Goal: Task Accomplishment & Management: Use online tool/utility

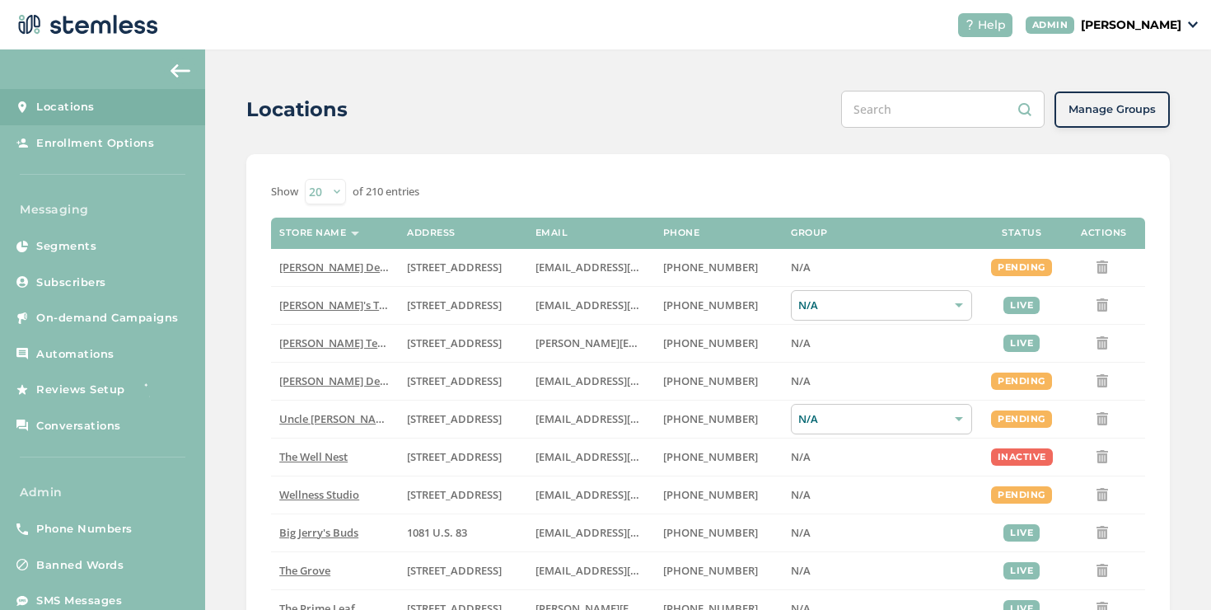
click at [335, 203] on select "20 50 100" at bounding box center [325, 192] width 41 height 26
select select "100"
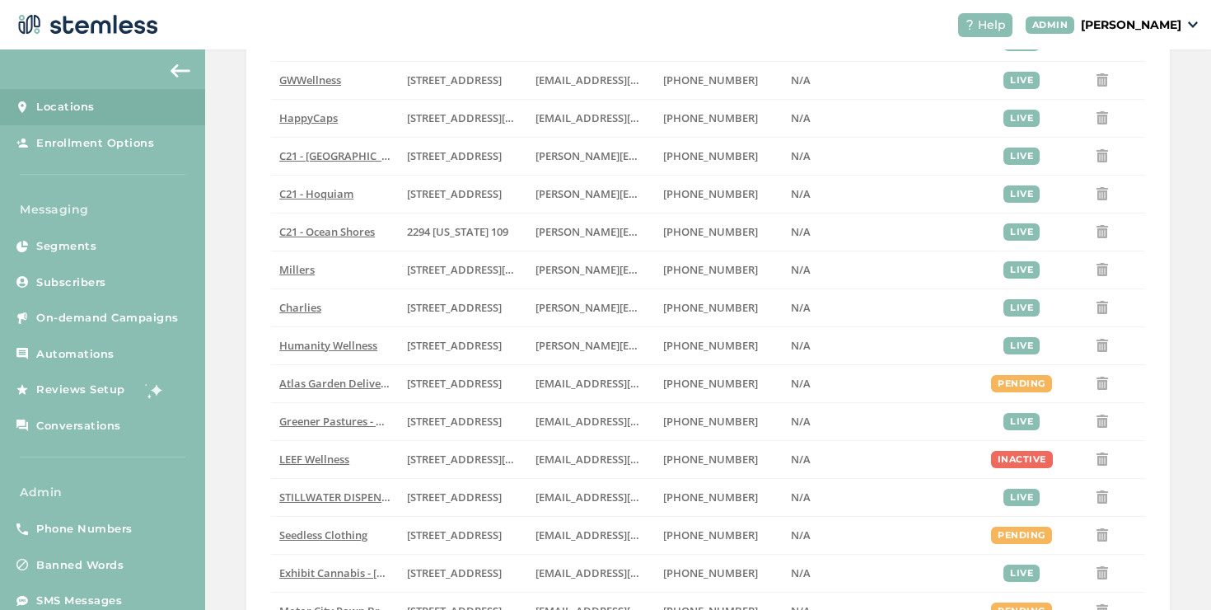
scroll to position [3521, 0]
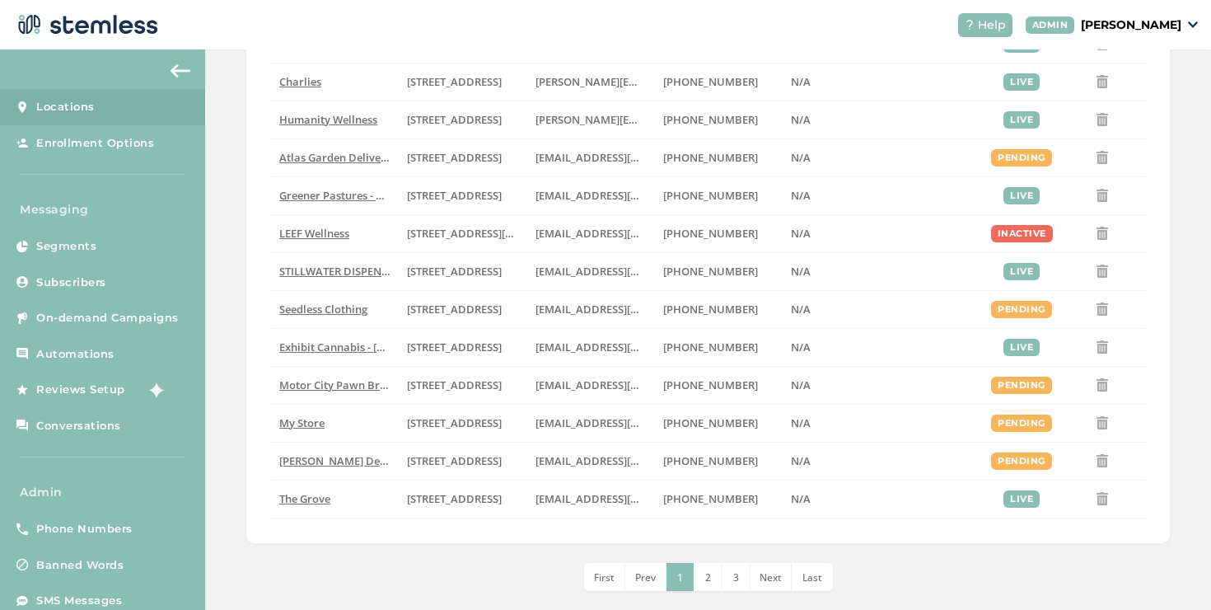
click at [696, 583] on li "2" at bounding box center [709, 577] width 28 height 28
click at [724, 581] on li "3" at bounding box center [737, 577] width 28 height 28
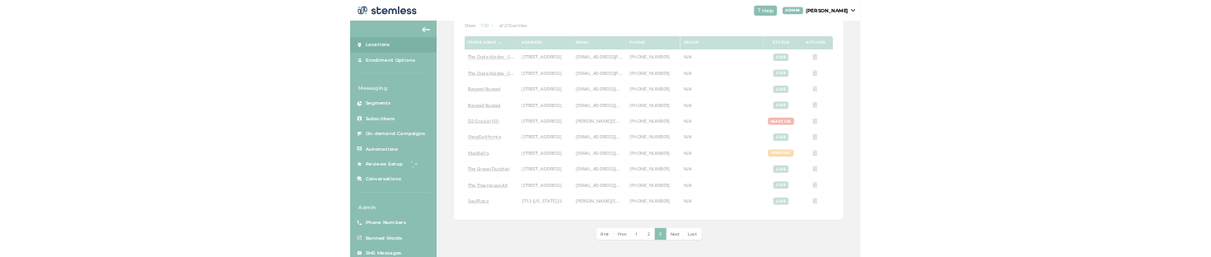
scroll to position [131, 0]
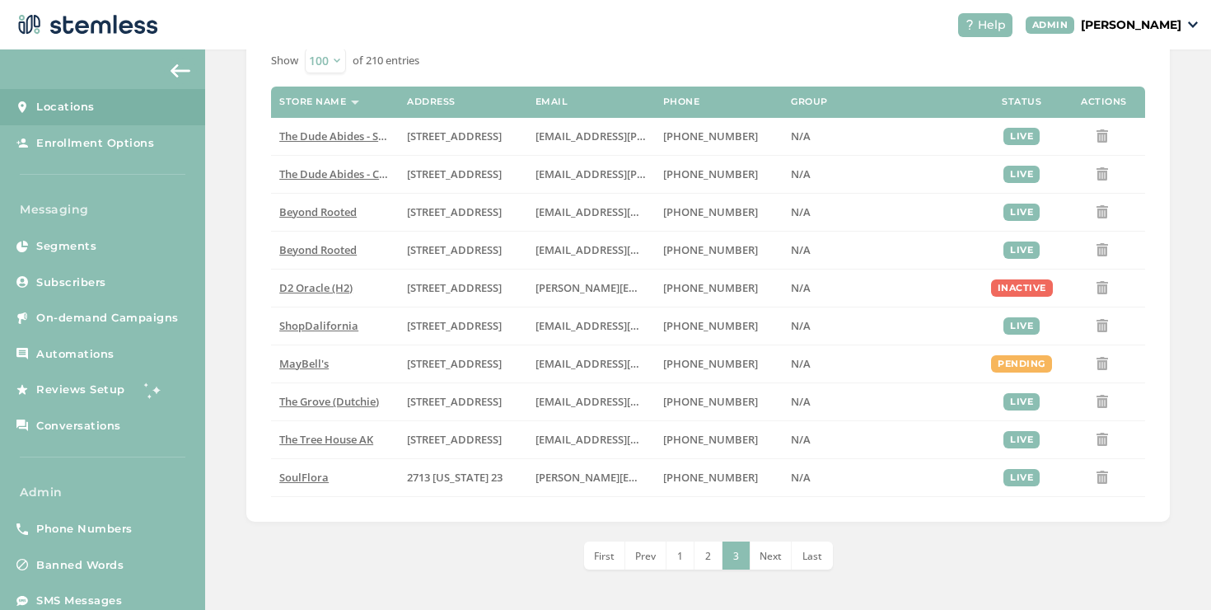
click at [695, 559] on li "2" at bounding box center [709, 555] width 28 height 28
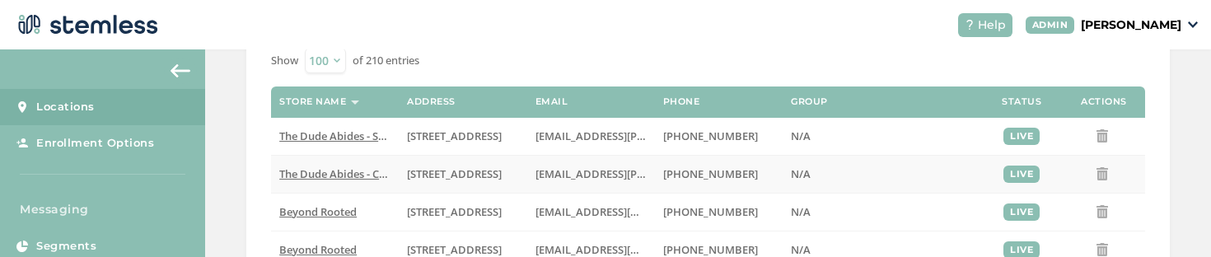
scroll to position [484, 0]
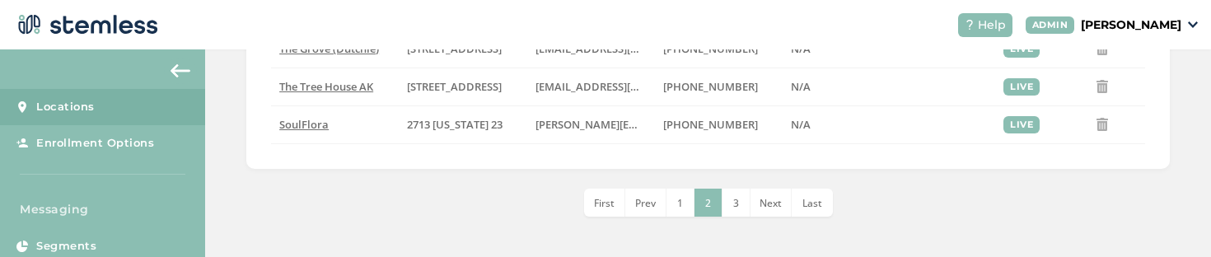
click at [678, 204] on li "1" at bounding box center [681, 203] width 28 height 28
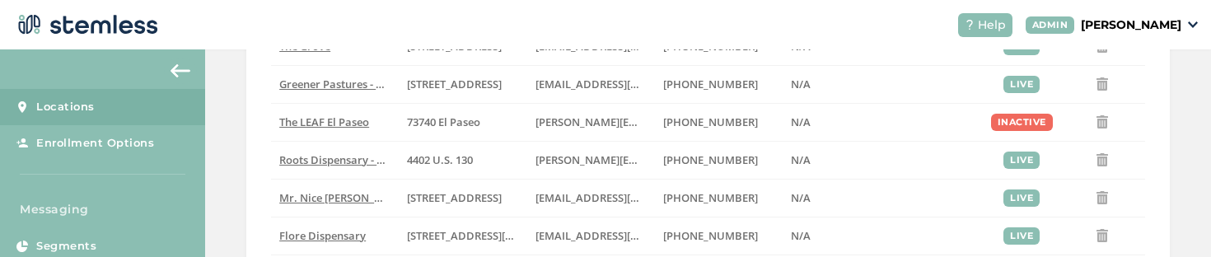
scroll to position [3895, 0]
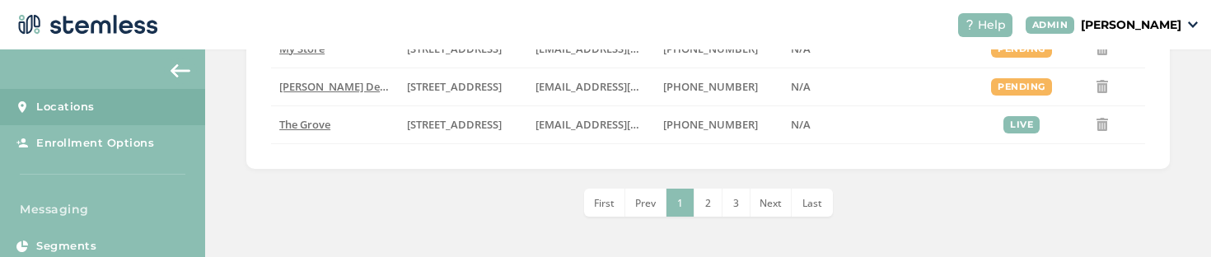
click at [698, 203] on li "2" at bounding box center [709, 203] width 28 height 28
click at [677, 207] on span "1" at bounding box center [680, 203] width 6 height 14
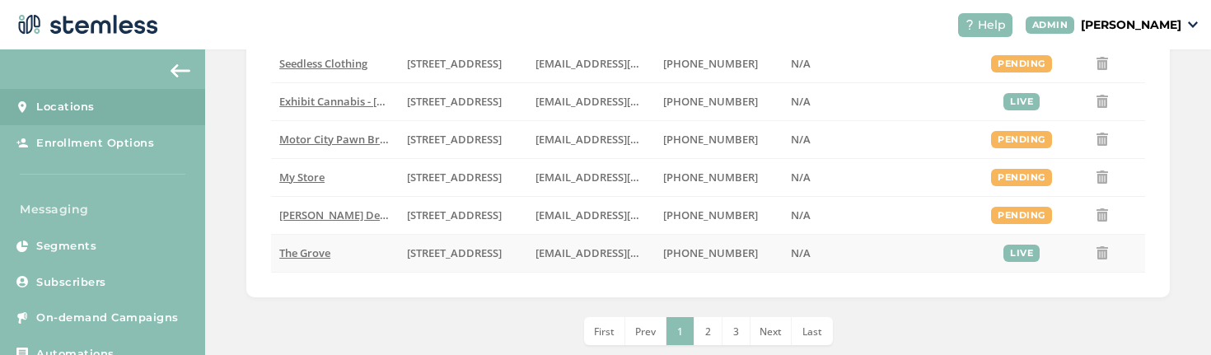
scroll to position [3797, 0]
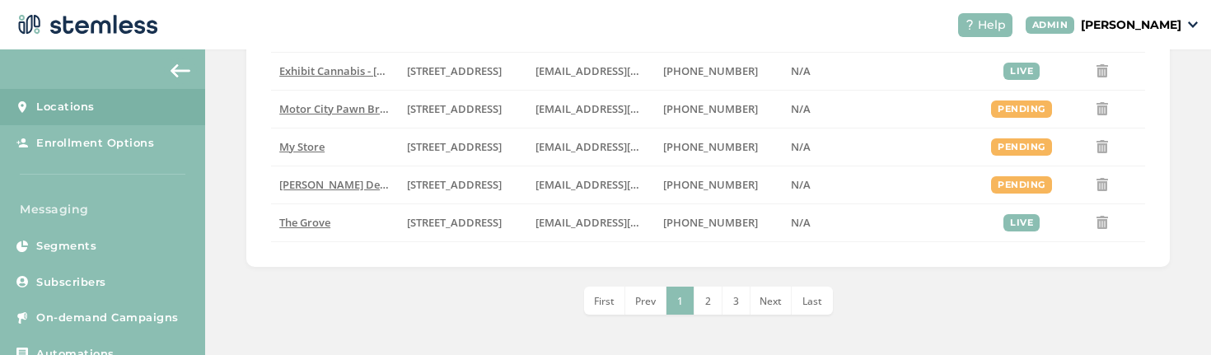
click at [706, 291] on li "2" at bounding box center [709, 301] width 28 height 28
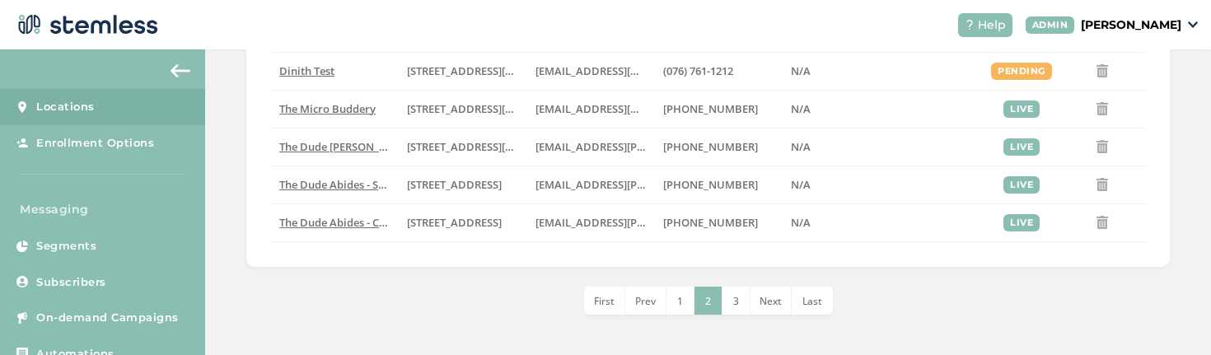
click at [737, 293] on li "3" at bounding box center [737, 301] width 28 height 28
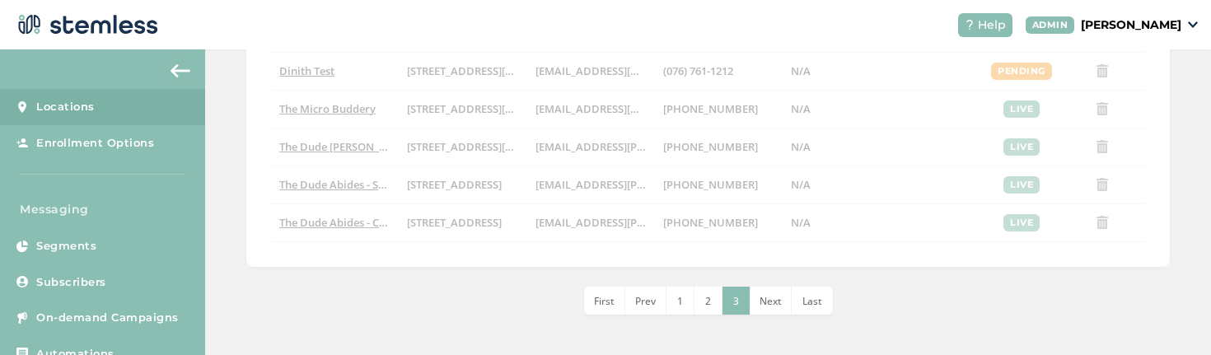
scroll to position [310, 0]
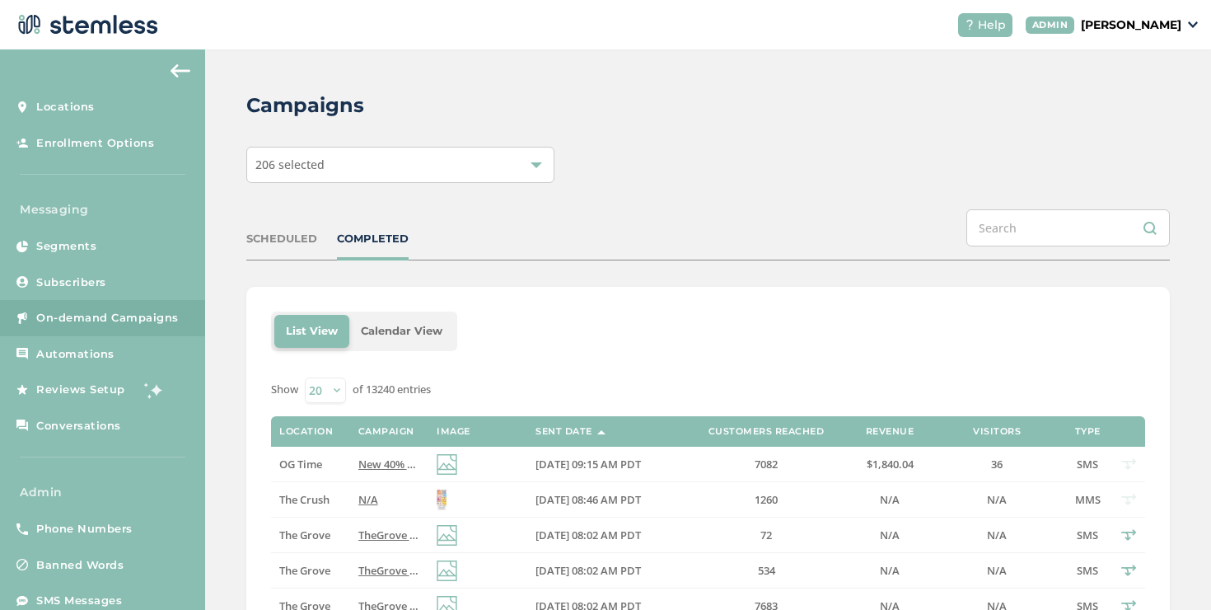
click at [381, 244] on div "COMPLETED" at bounding box center [373, 239] width 72 height 16
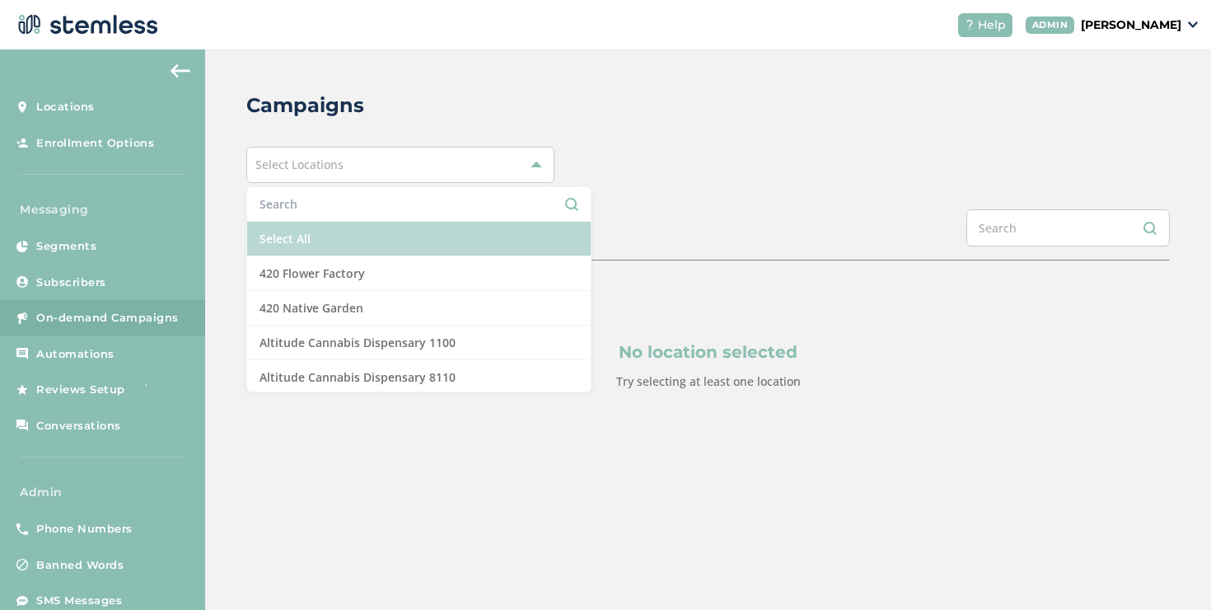
click at [338, 227] on li "Select All" at bounding box center [419, 239] width 344 height 35
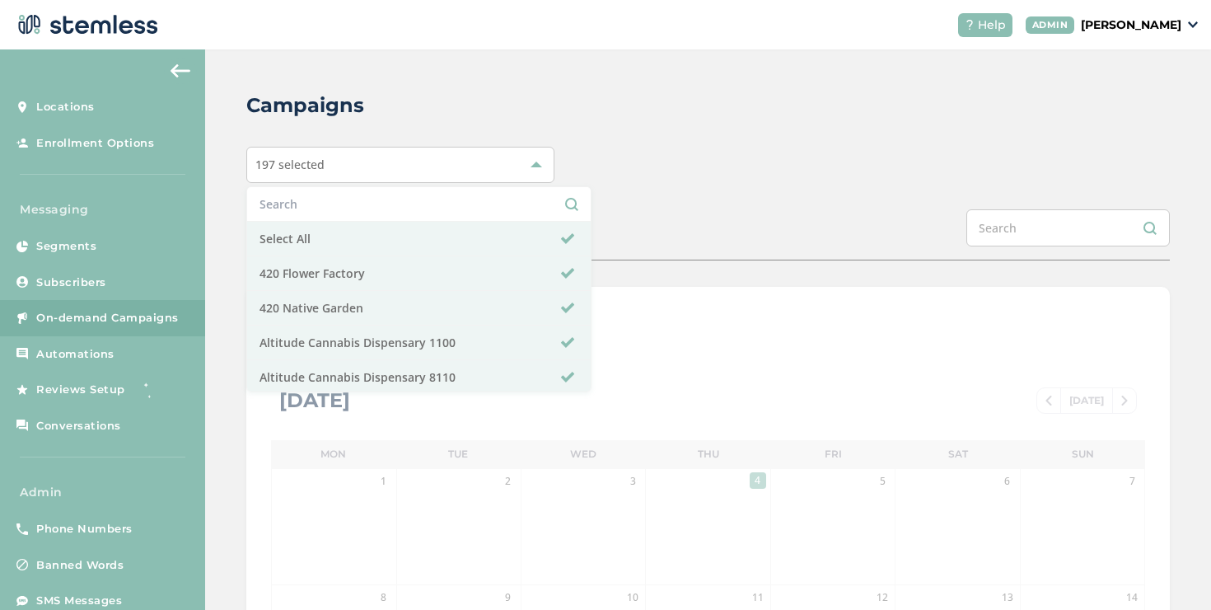
click at [614, 194] on div "Campaigns 197 selected Select All 420 Flower Factory 420 Native Garden Altitude…" at bounding box center [708, 582] width 1006 height 1066
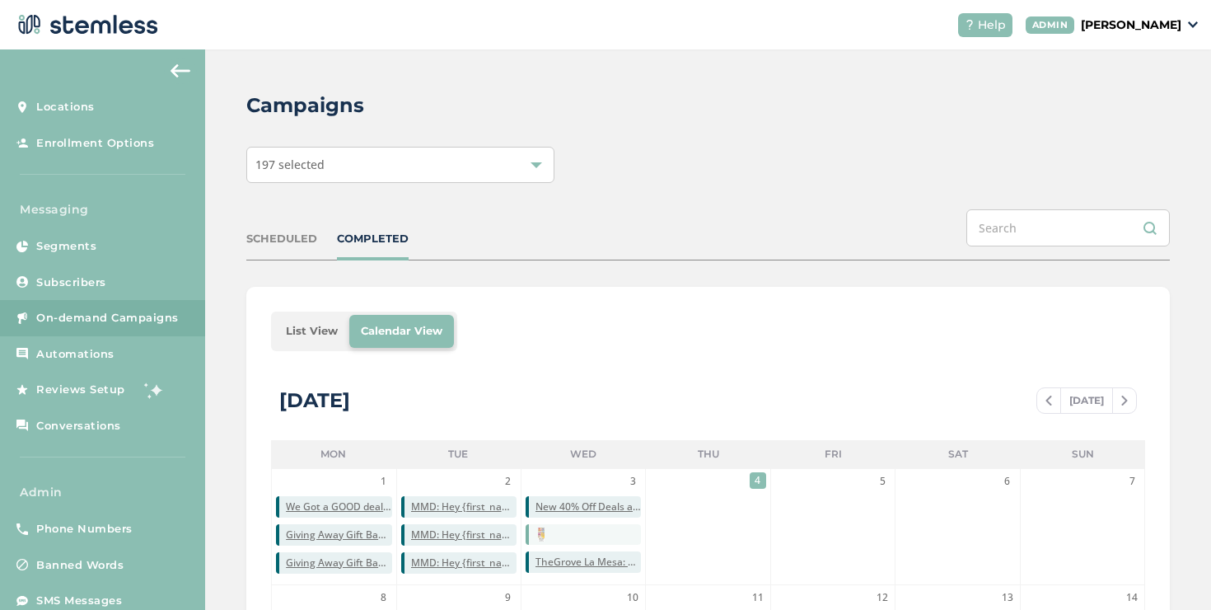
click at [324, 319] on li "List View" at bounding box center [311, 331] width 75 height 33
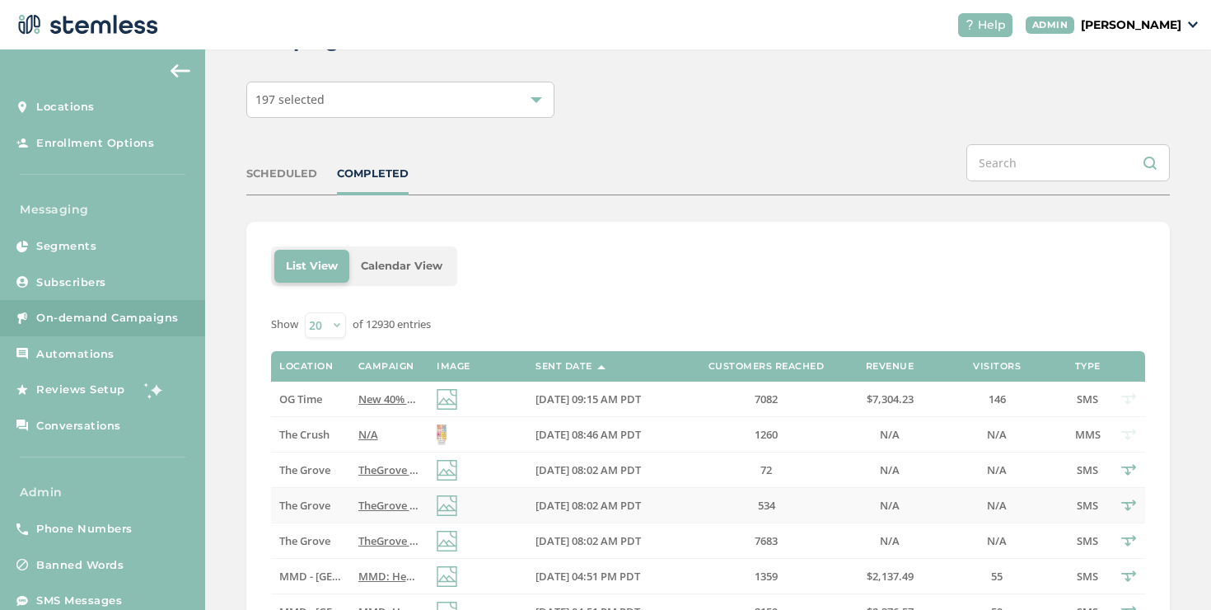
scroll to position [246, 0]
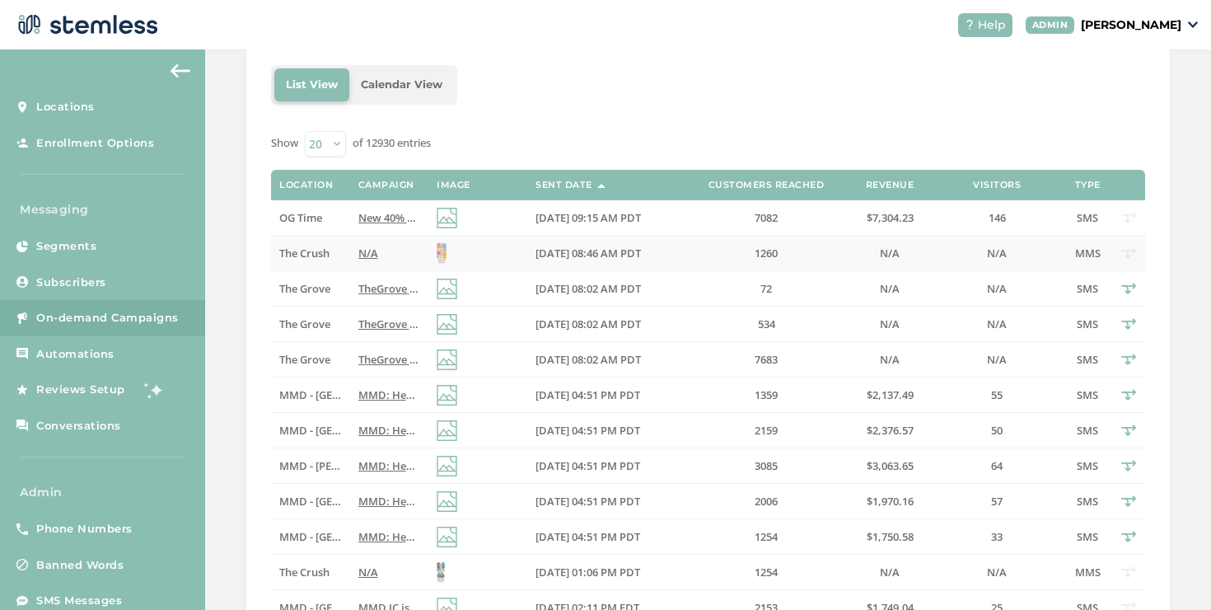
click at [377, 241] on td "N/A" at bounding box center [389, 253] width 78 height 35
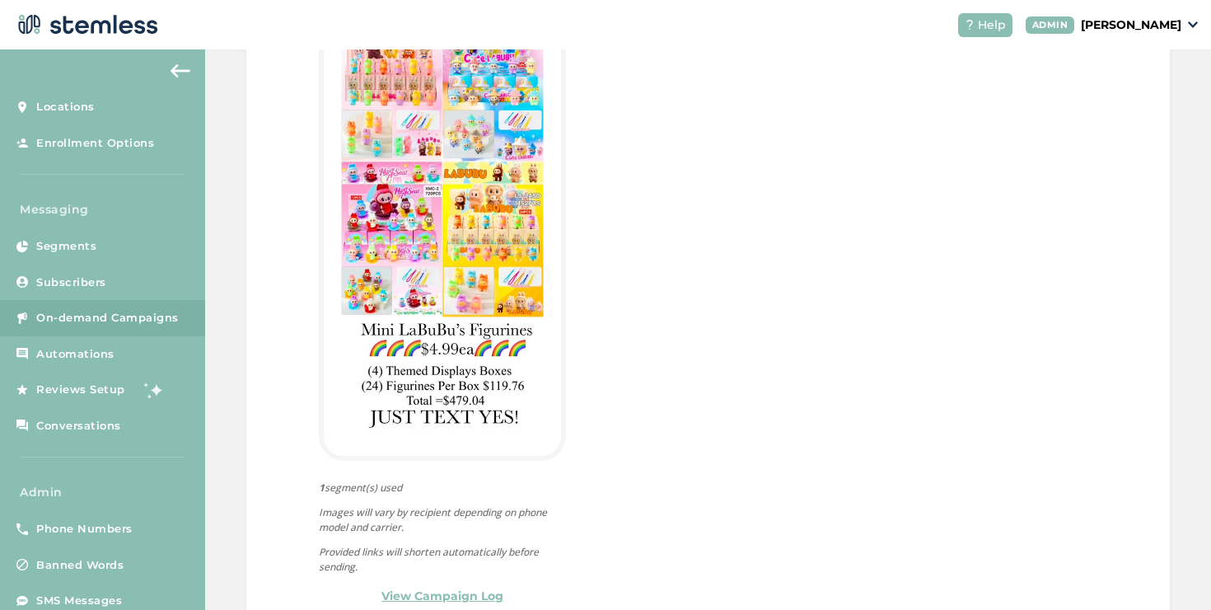
scroll to position [622, 0]
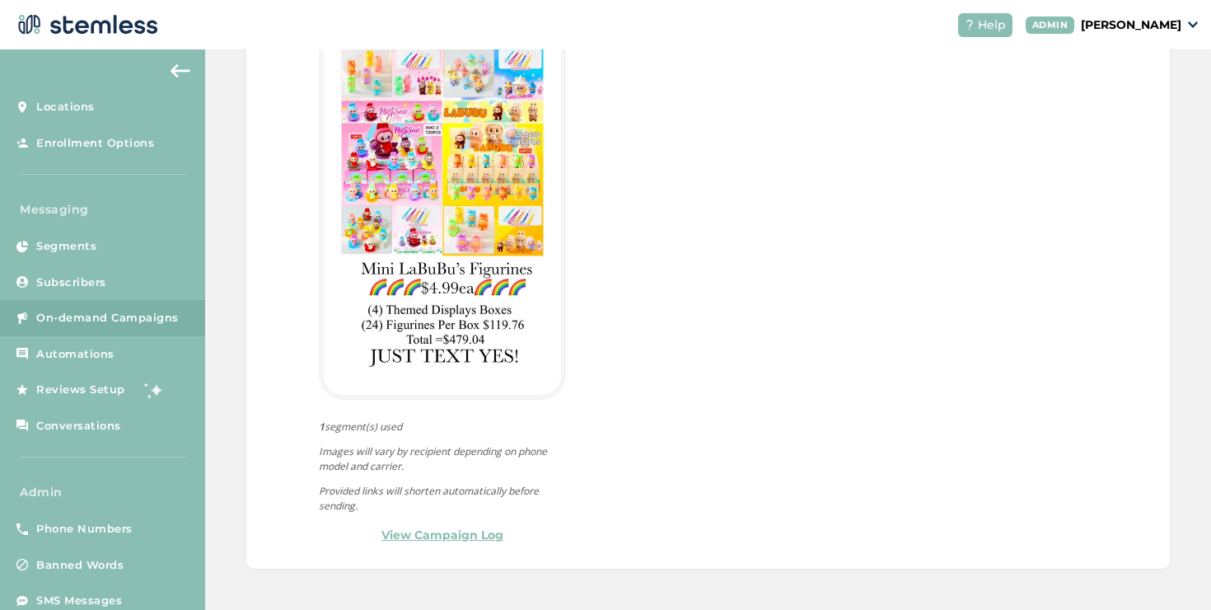
click at [1102, 31] on p "[PERSON_NAME]" at bounding box center [1131, 24] width 101 height 17
click at [1099, 114] on ul "Go to Website Profile Impersonate Logout" at bounding box center [1139, 103] width 101 height 126
click at [1123, 29] on p "[PERSON_NAME]" at bounding box center [1131, 24] width 101 height 17
click at [1164, 123] on span "Impersonate" at bounding box center [1139, 118] width 81 height 16
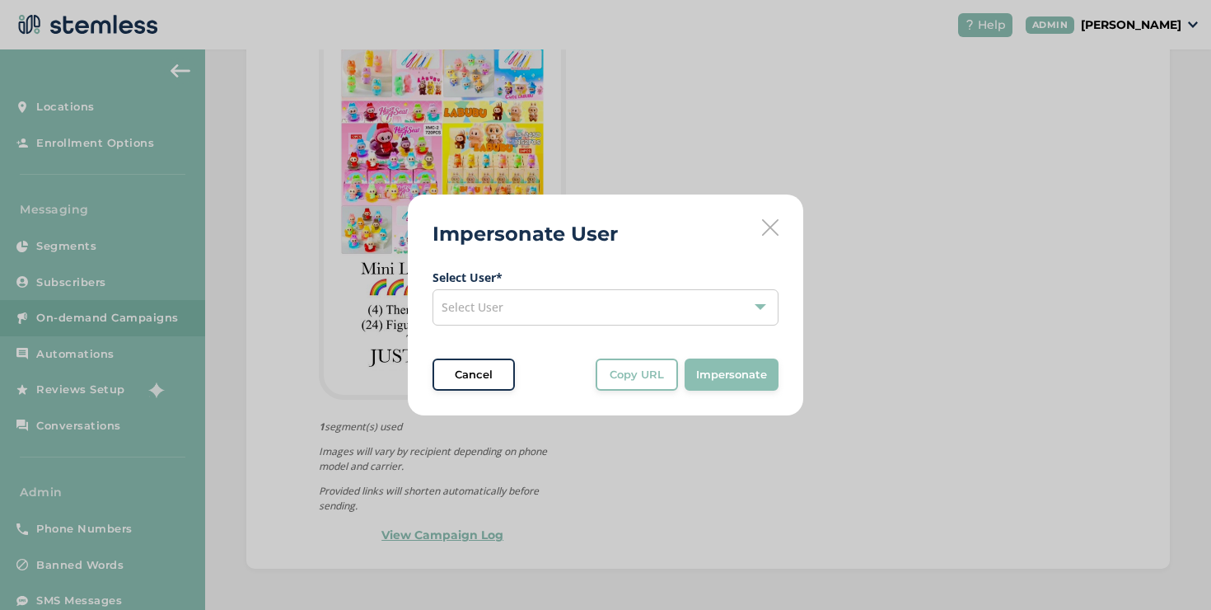
click at [716, 302] on div "Select User" at bounding box center [606, 307] width 346 height 36
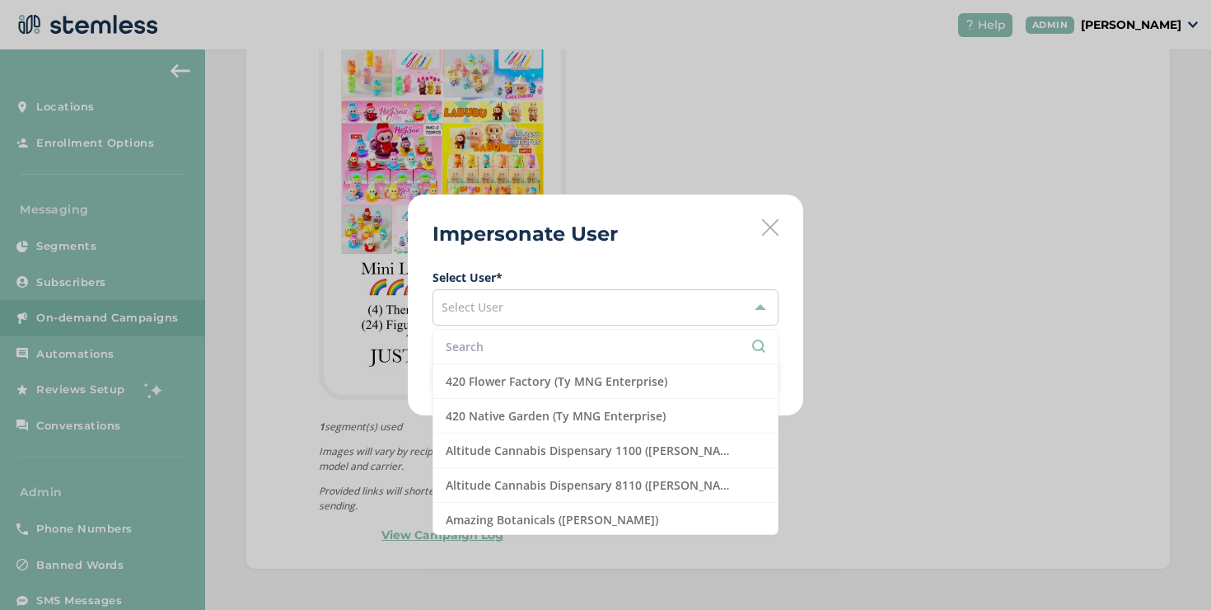
click at [640, 332] on li at bounding box center [605, 347] width 344 height 35
click at [641, 336] on li at bounding box center [605, 347] width 344 height 35
click at [642, 342] on input "c" at bounding box center [606, 346] width 320 height 17
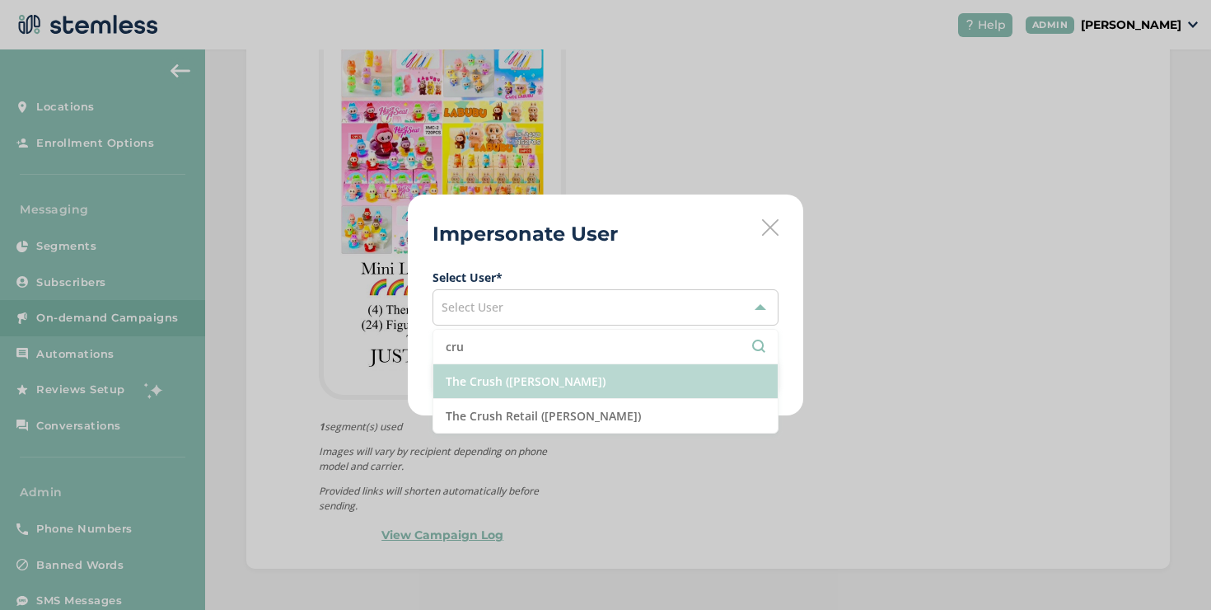
type input "cru"
click at [628, 375] on li "The Crush (Rick Plank)" at bounding box center [605, 381] width 344 height 35
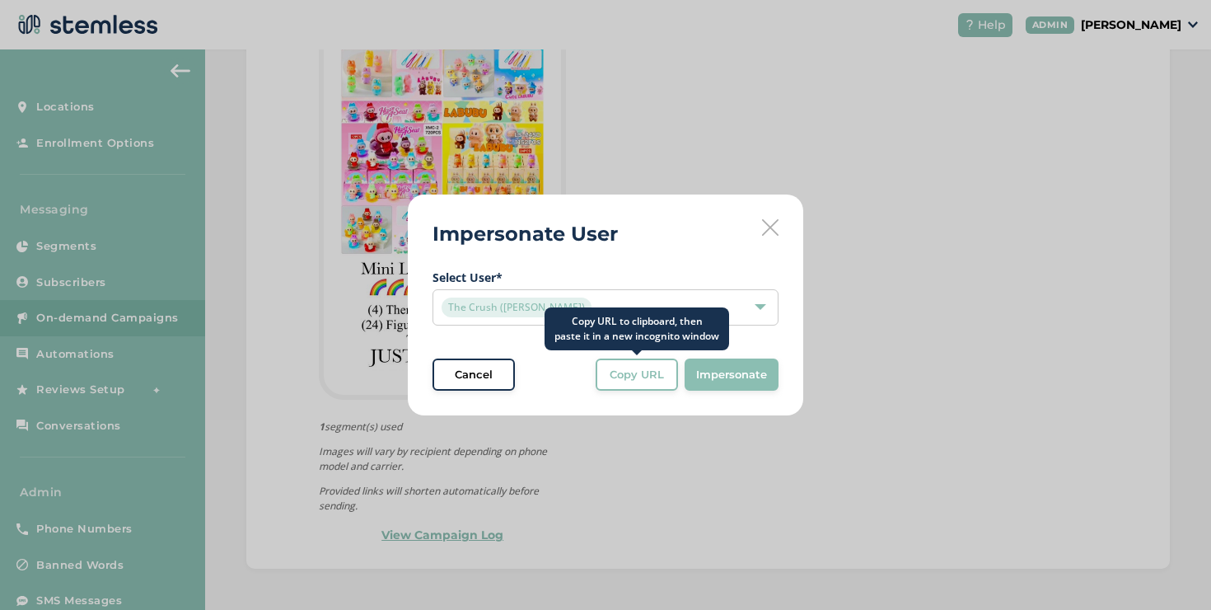
click at [622, 386] on button "Copy URL" at bounding box center [637, 374] width 82 height 33
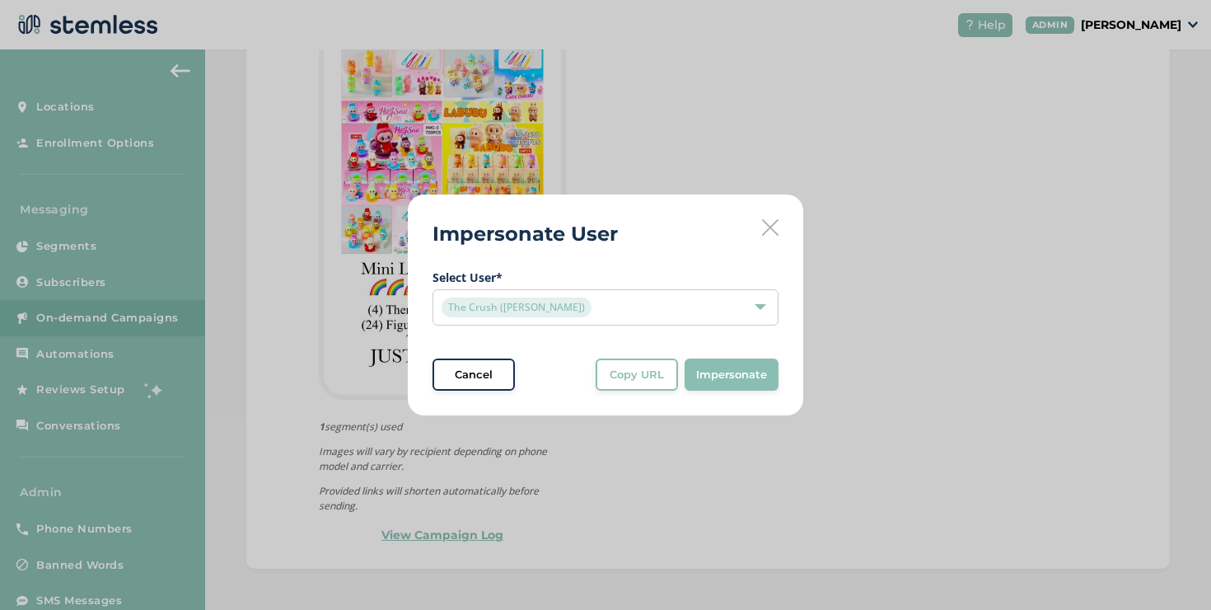
click at [770, 228] on icon at bounding box center [770, 227] width 16 height 16
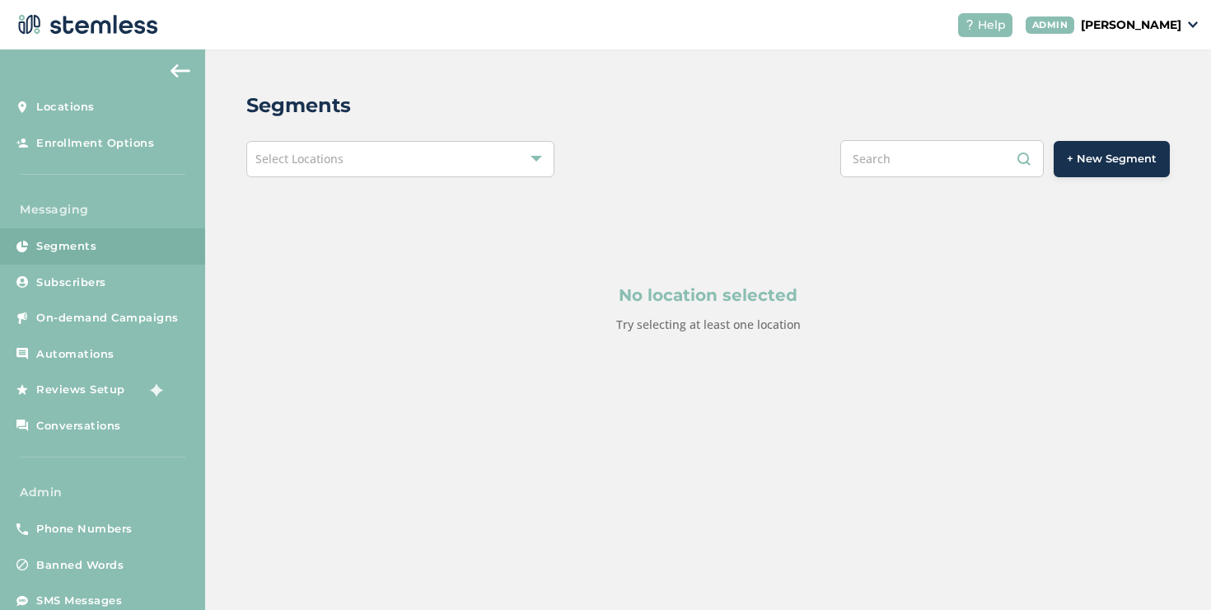
click at [280, 178] on div "Segments Select Locations + New Segment No location selected Try selecting at l…" at bounding box center [708, 251] width 1006 height 405
click at [281, 172] on div "Select Locations" at bounding box center [400, 159] width 308 height 36
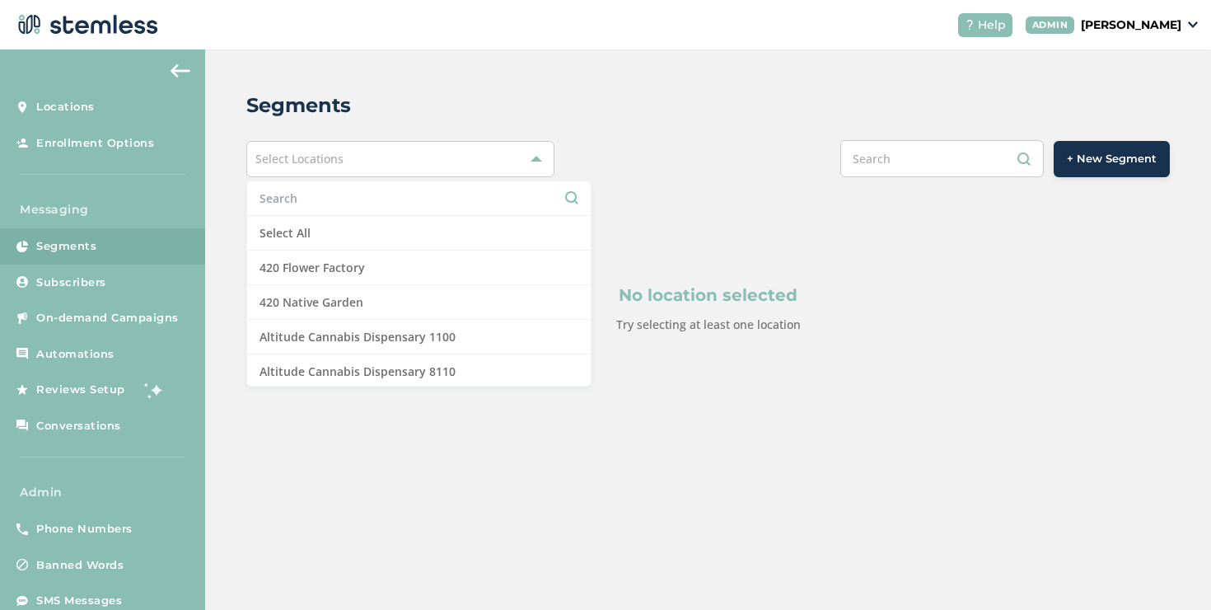
click at [279, 203] on input "text" at bounding box center [419, 198] width 319 height 17
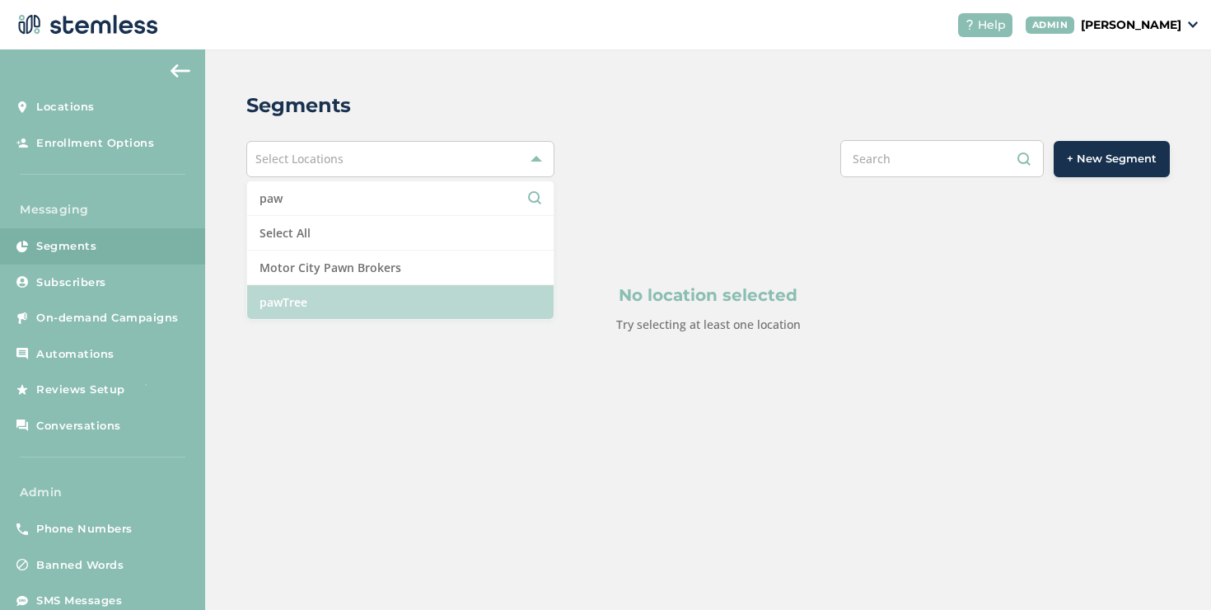
type input "paw"
click at [288, 294] on li "pawTree" at bounding box center [400, 302] width 307 height 34
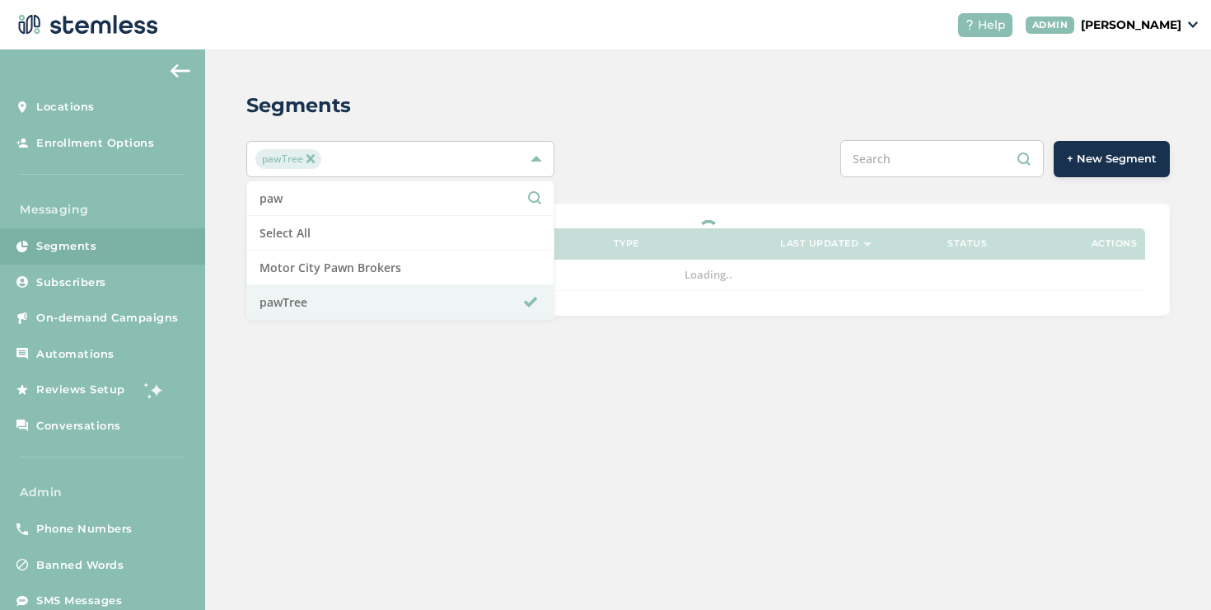
click at [657, 201] on div "Segments pawTree paw Select All Motor City Pawn Brokers pawTree + New Segment S…" at bounding box center [708, 202] width 1006 height 307
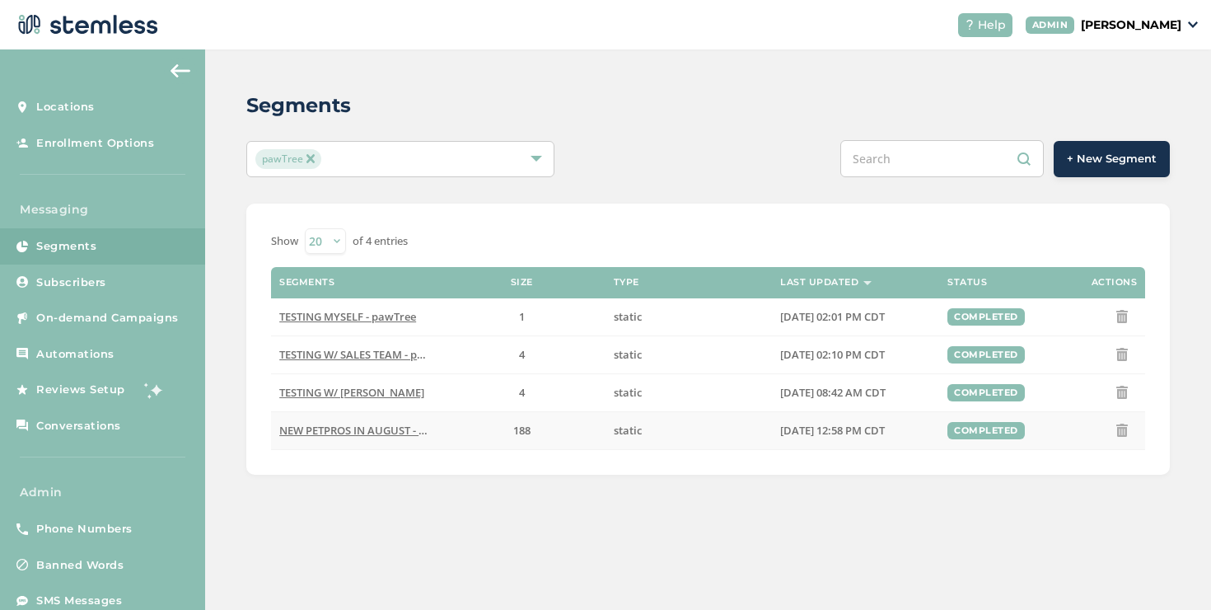
click at [376, 423] on td "NEW PETPROS IN AUGUST - pawTree" at bounding box center [354, 430] width 167 height 38
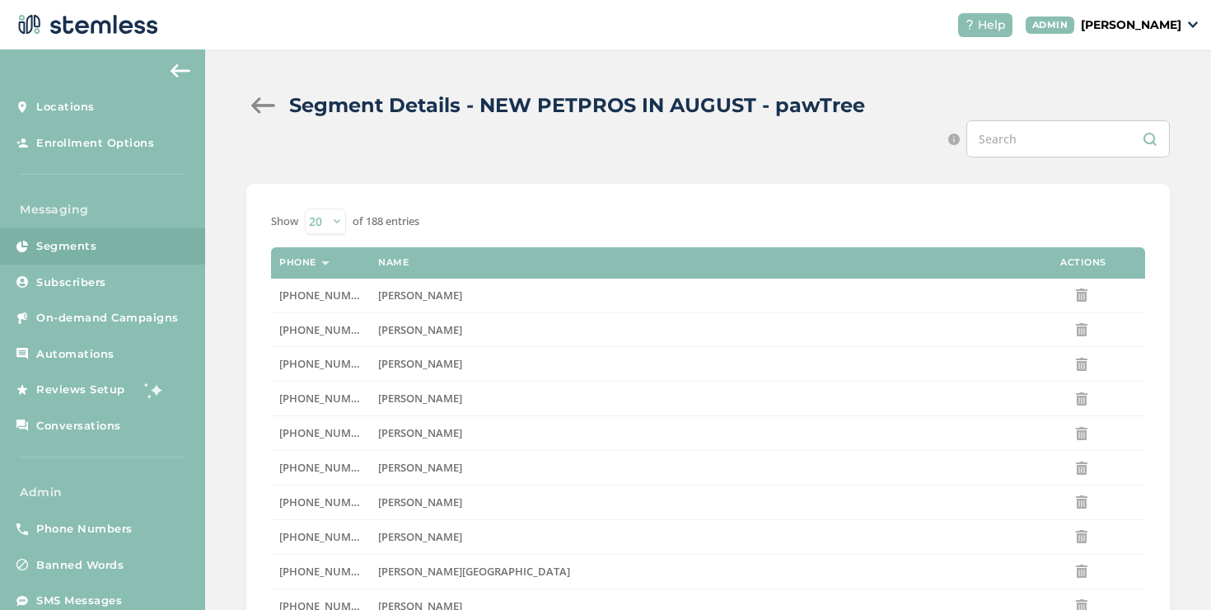
click at [992, 143] on input "text" at bounding box center [1069, 138] width 204 height 37
paste input "2709389792"
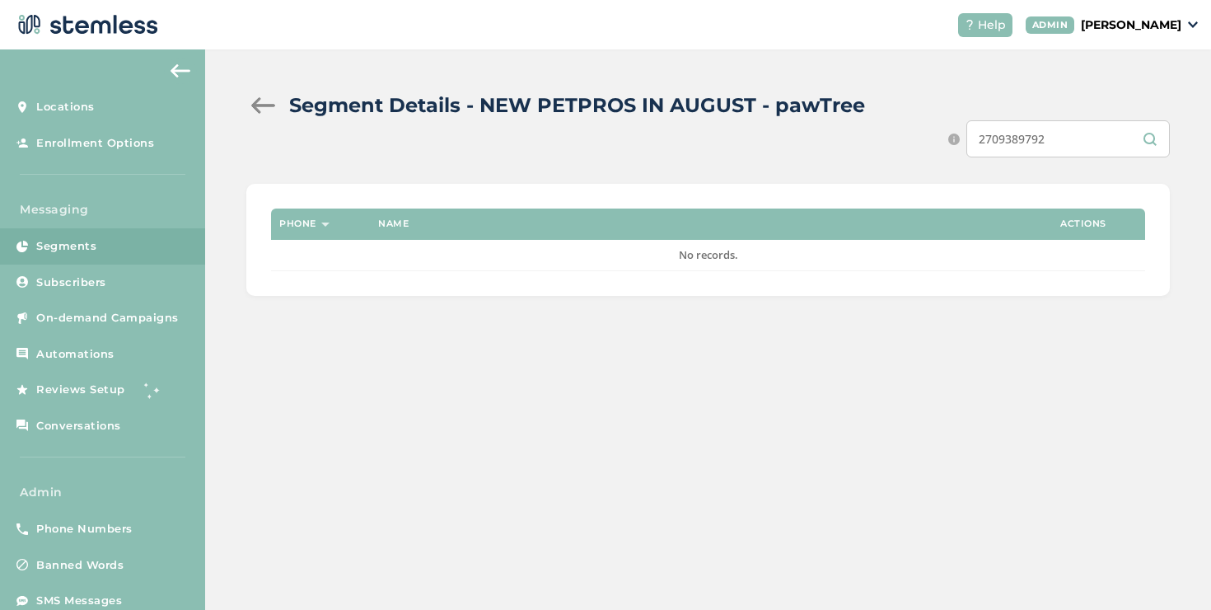
click at [1023, 129] on input "2709389792" at bounding box center [1069, 138] width 204 height 37
paste input "7154192758"
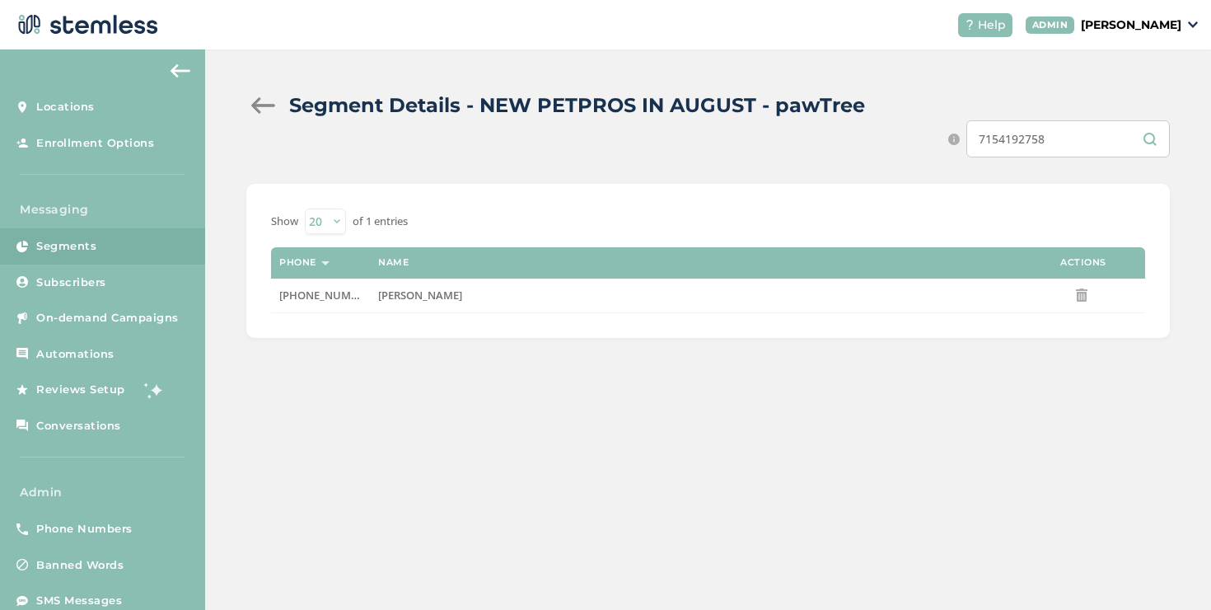
type input "7154192758"
